Goal: Information Seeking & Learning: Learn about a topic

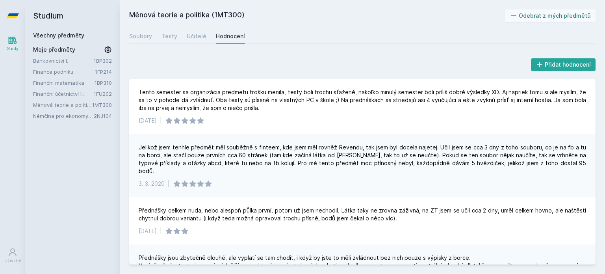
click at [88, 94] on link "Finanční účetnictví II." at bounding box center [63, 94] width 61 height 8
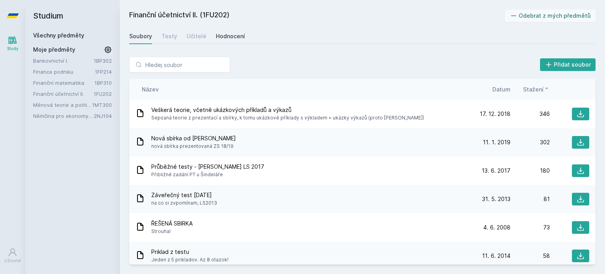
click at [228, 37] on div "Hodnocení" at bounding box center [230, 36] width 29 height 8
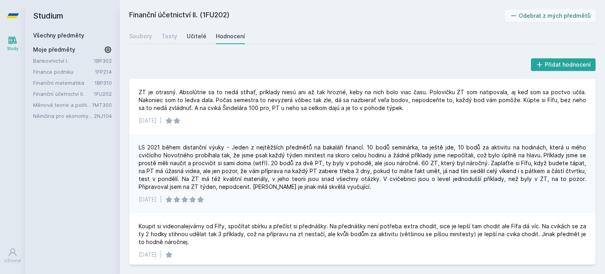
click at [191, 37] on div "Učitelé" at bounding box center [197, 36] width 20 height 8
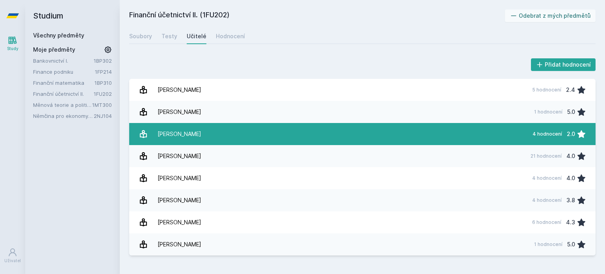
click at [242, 128] on link "[PERSON_NAME][DATE] hodnocení 2.0" at bounding box center [362, 134] width 467 height 22
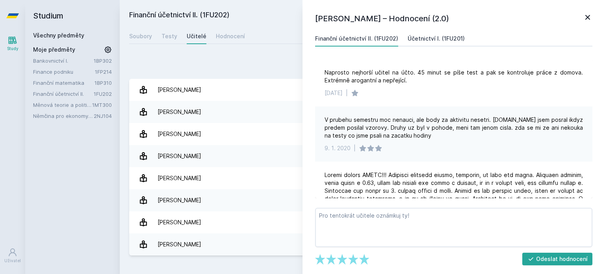
click at [408, 33] on link "Účetnictví I. (1FU201)" at bounding box center [436, 39] width 57 height 16
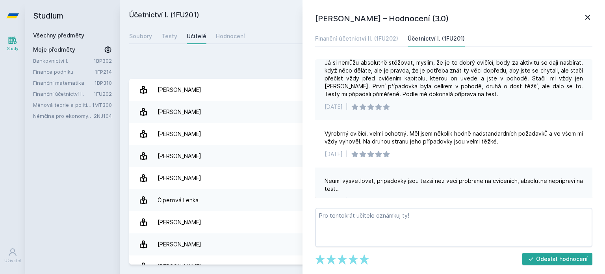
scroll to position [158, 0]
